Goal: Ask a question

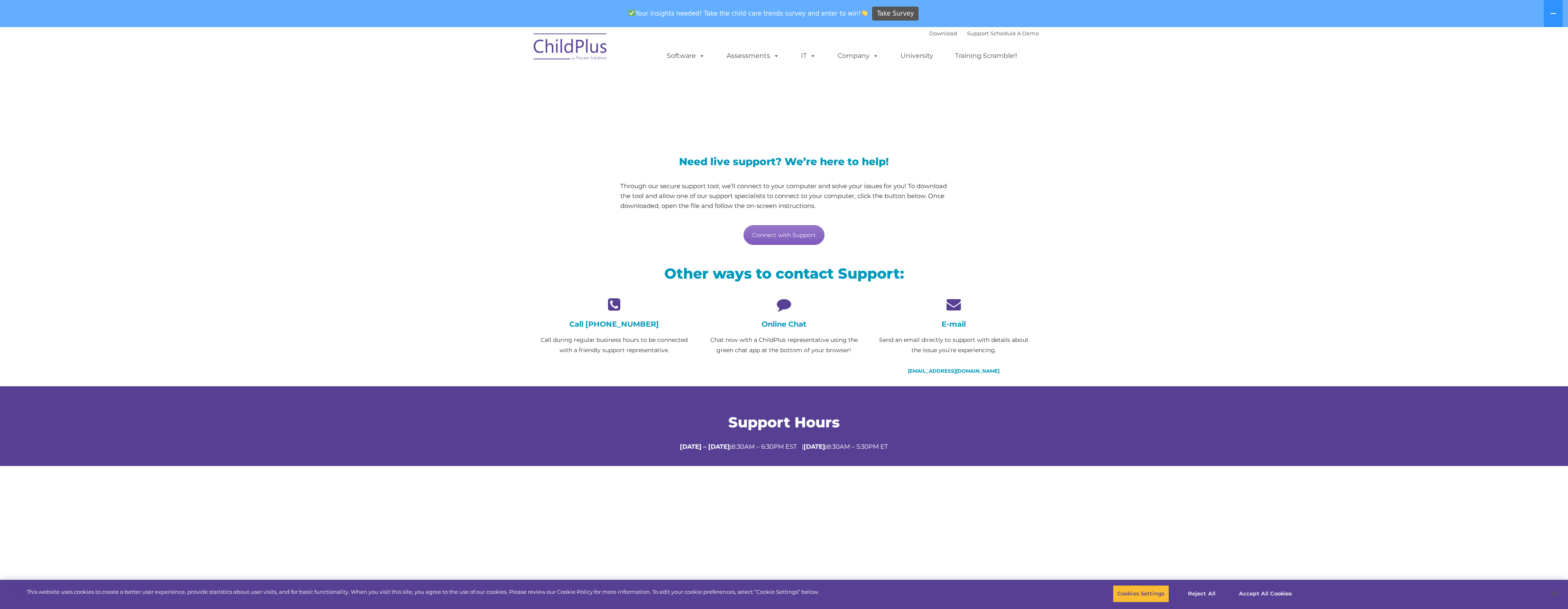
click at [772, 238] on link "Connect with Support" at bounding box center [784, 235] width 81 height 20
click at [951, 371] on link "support@childplus.com" at bounding box center [954, 371] width 92 height 6
click at [1140, 194] on section "LiveSupport with SplashTop Need live support? We’re here to help! Through our s…" at bounding box center [784, 317] width 1568 height 580
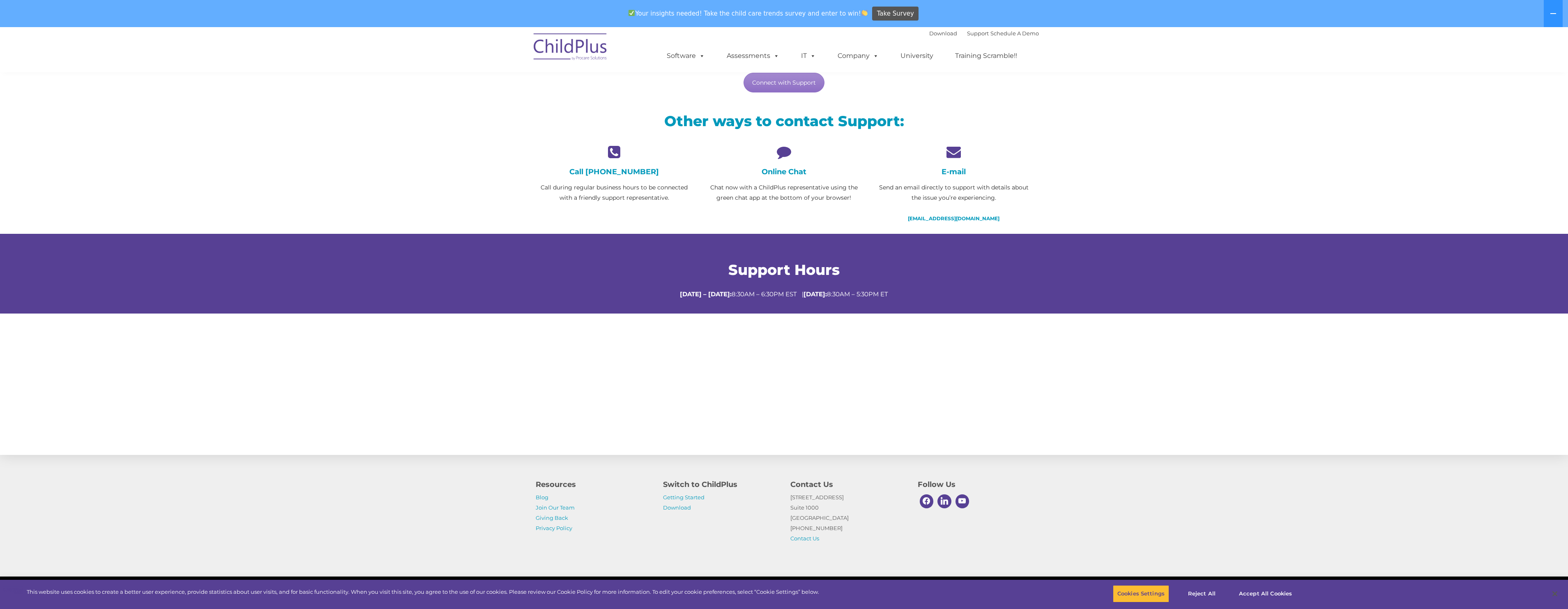
scroll to position [174, 0]
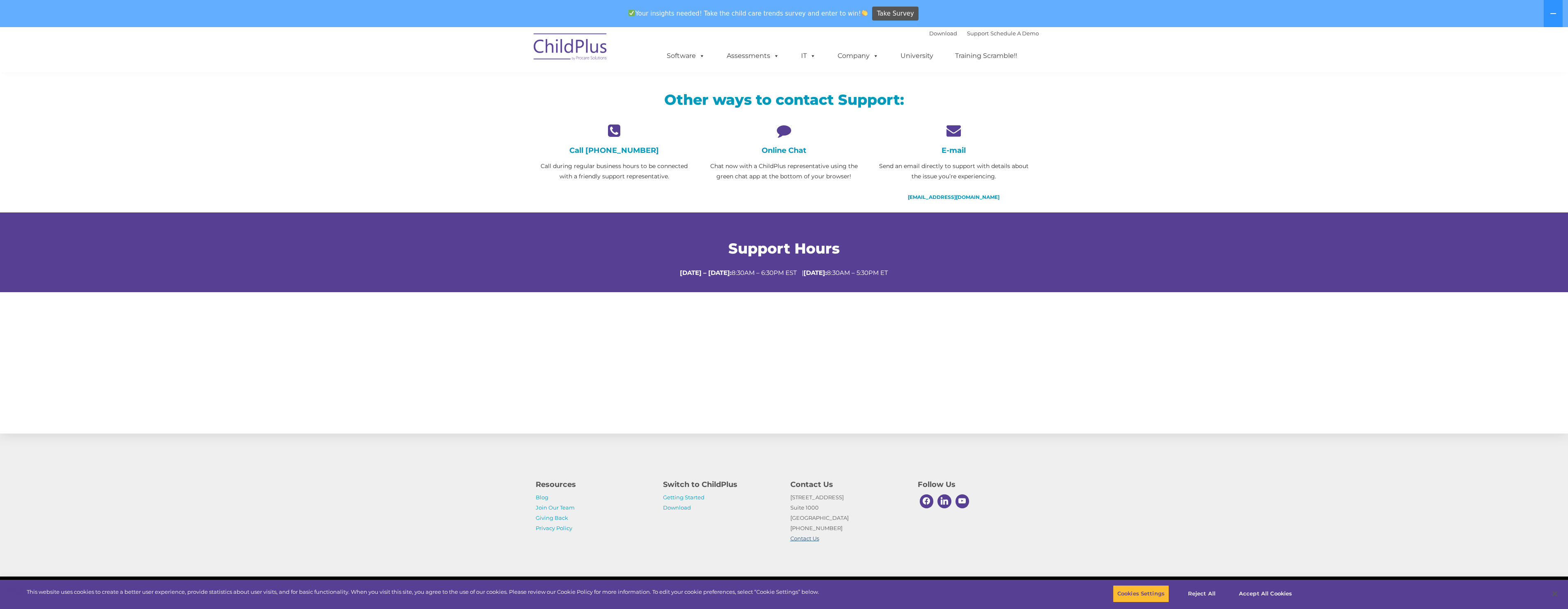
click at [807, 537] on link "Contact Us" at bounding box center [804, 538] width 29 height 7
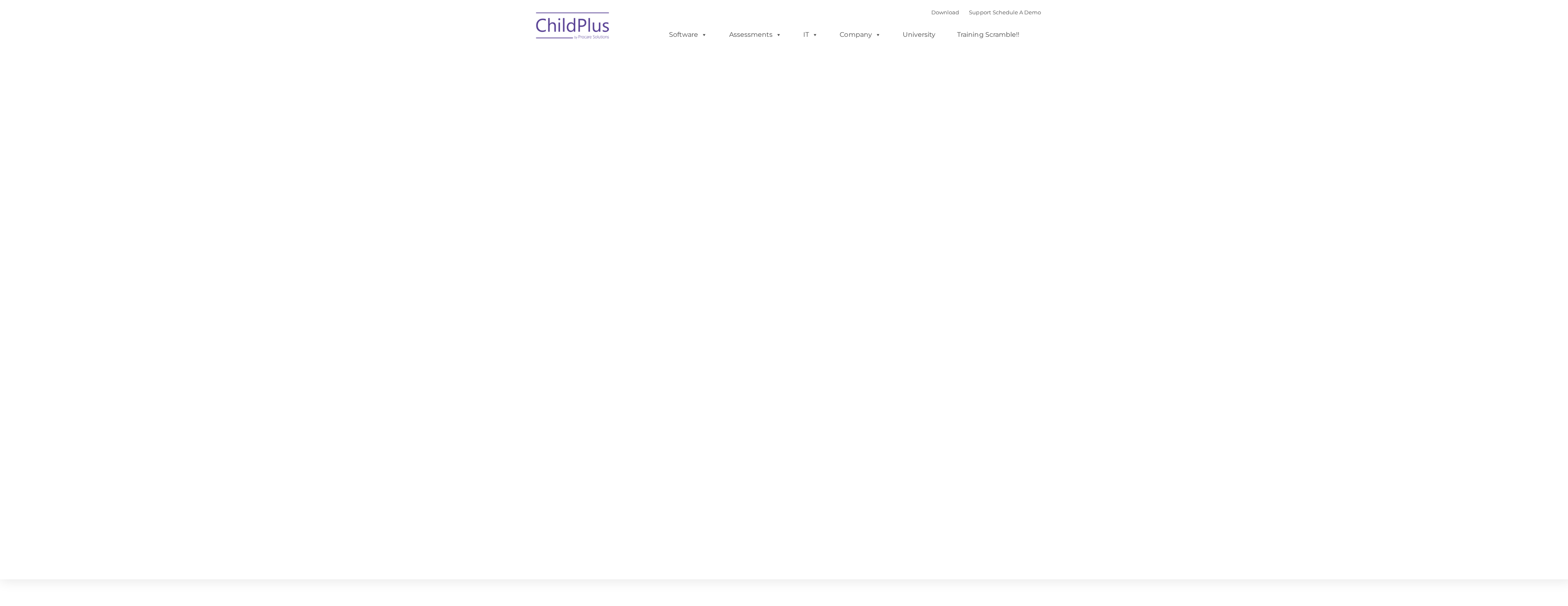
type input ""
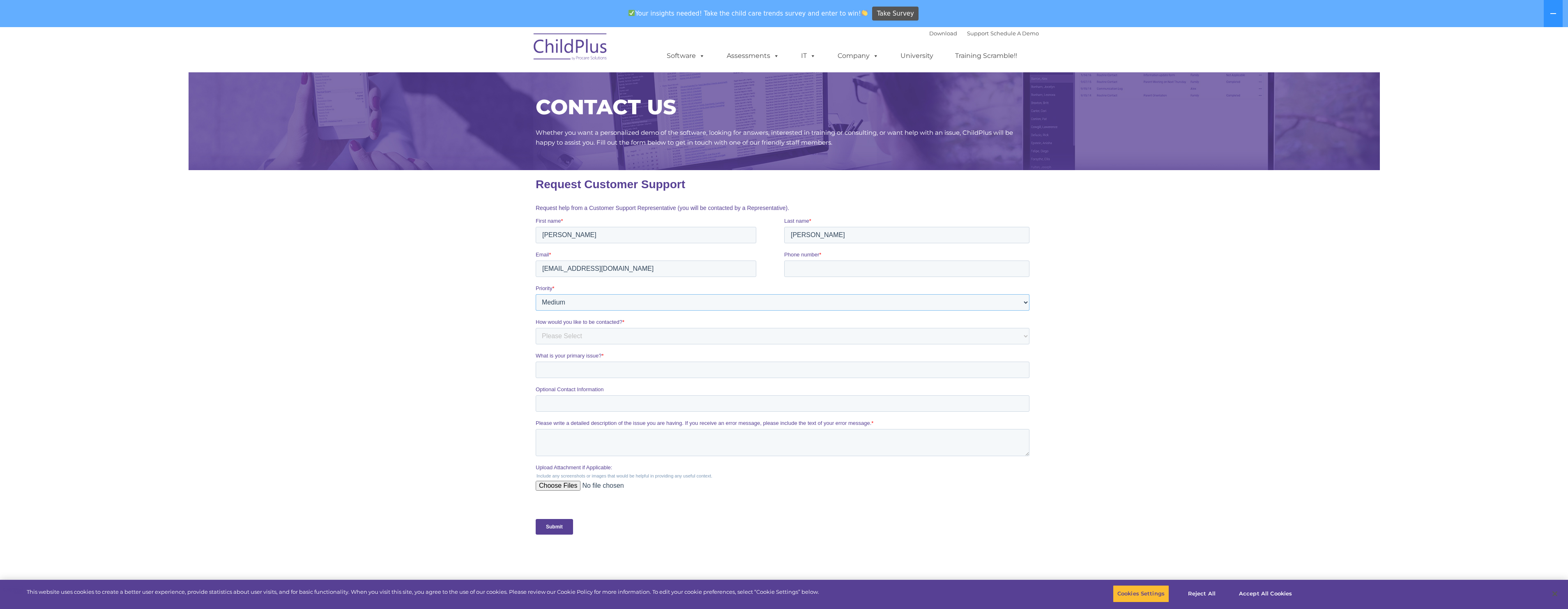
click at [1027, 305] on select "Please Select Low Medium High" at bounding box center [782, 302] width 494 height 17
select select "HIGH"
click at [535, 294] on select "Please Select Low Medium High" at bounding box center [782, 302] width 494 height 17
click at [593, 337] on select "Please Select Phone Email" at bounding box center [782, 336] width 494 height 17
select select "Phone"
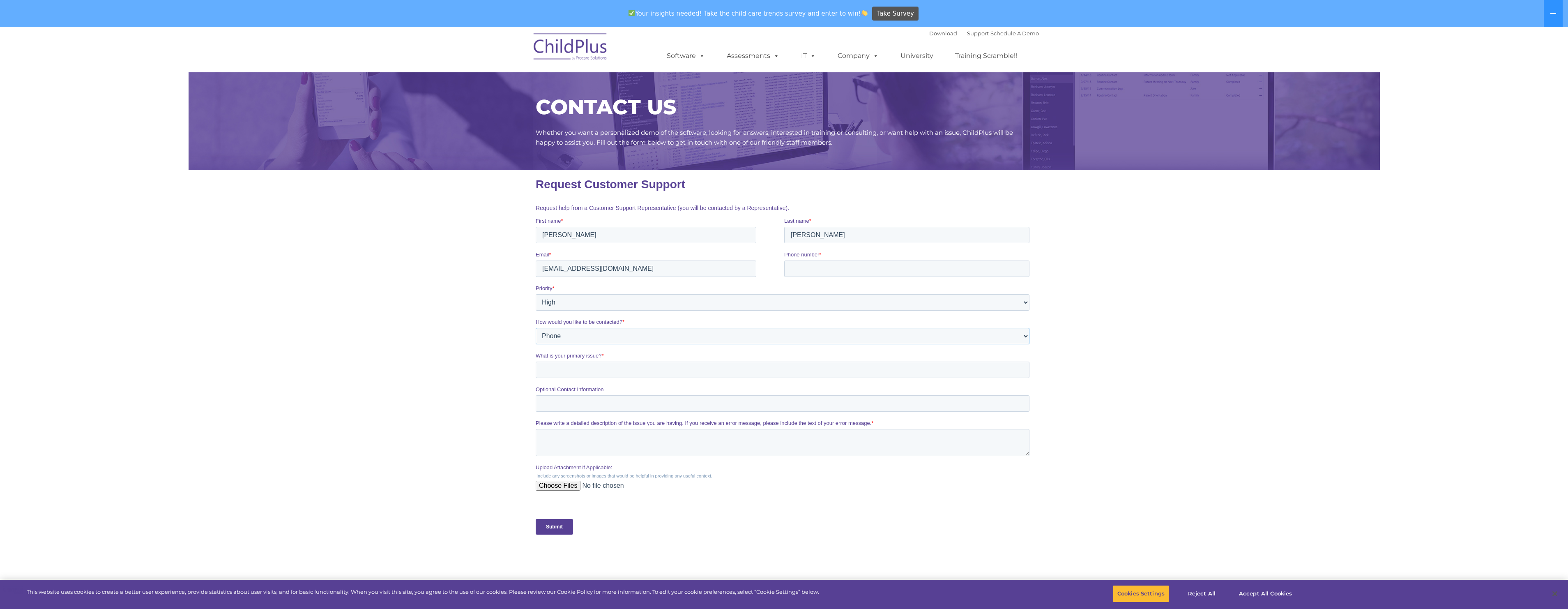
click at [535, 328] on select "Please Select Phone Email" at bounding box center [782, 336] width 494 height 17
